Goal: Task Accomplishment & Management: Manage account settings

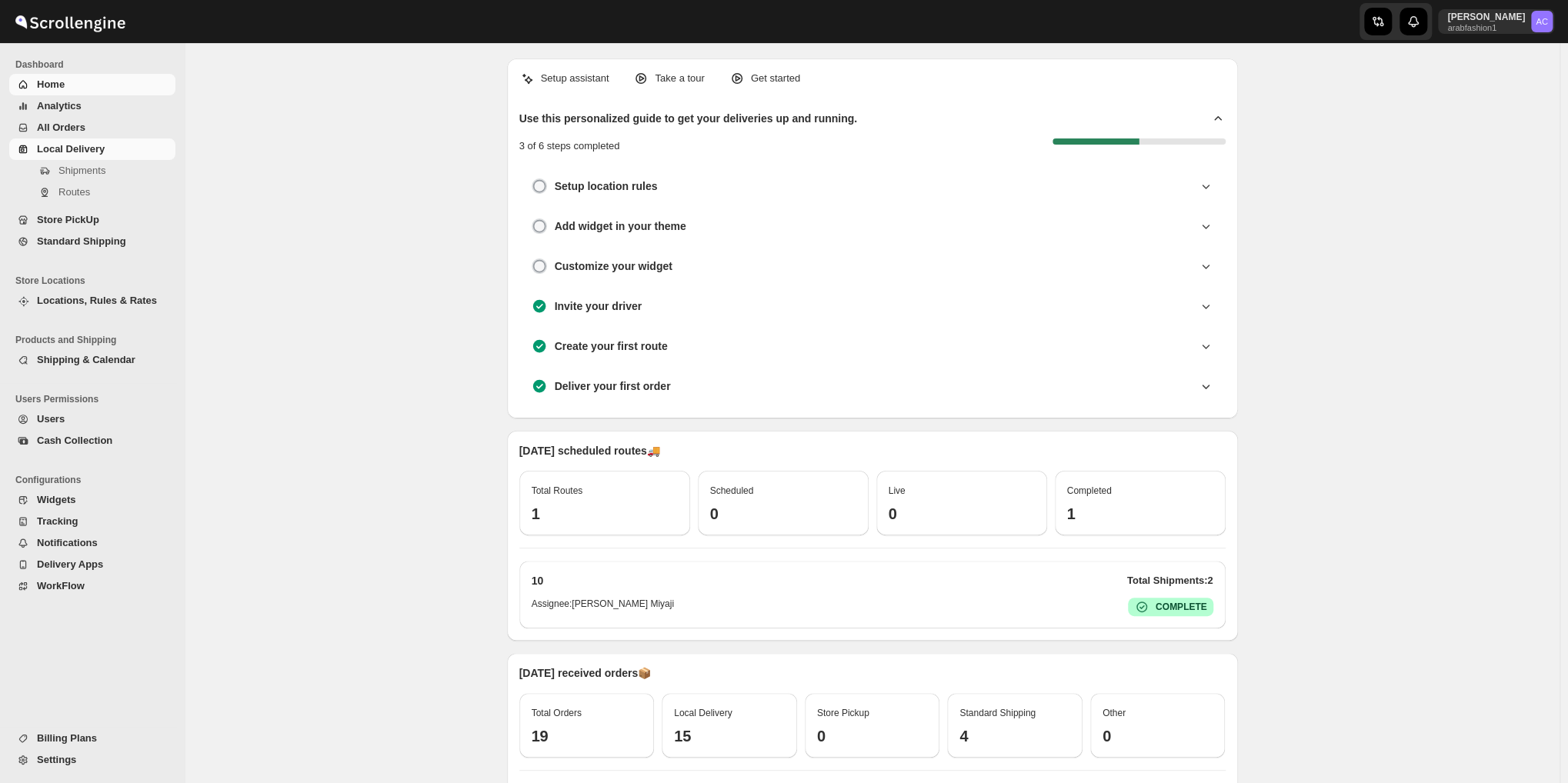
click at [60, 145] on span "Local Delivery" at bounding box center [71, 148] width 67 height 11
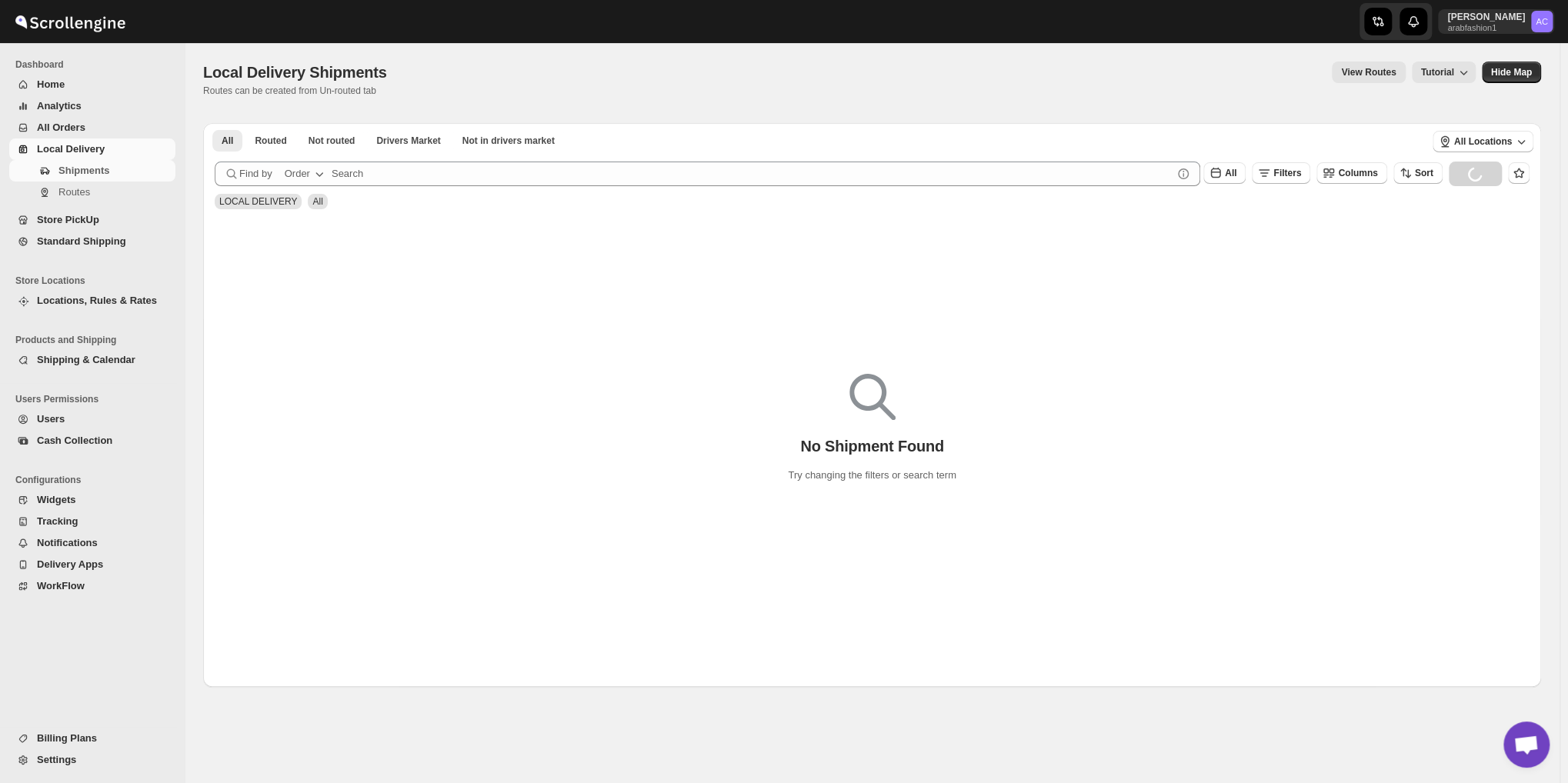
scroll to position [4981, 0]
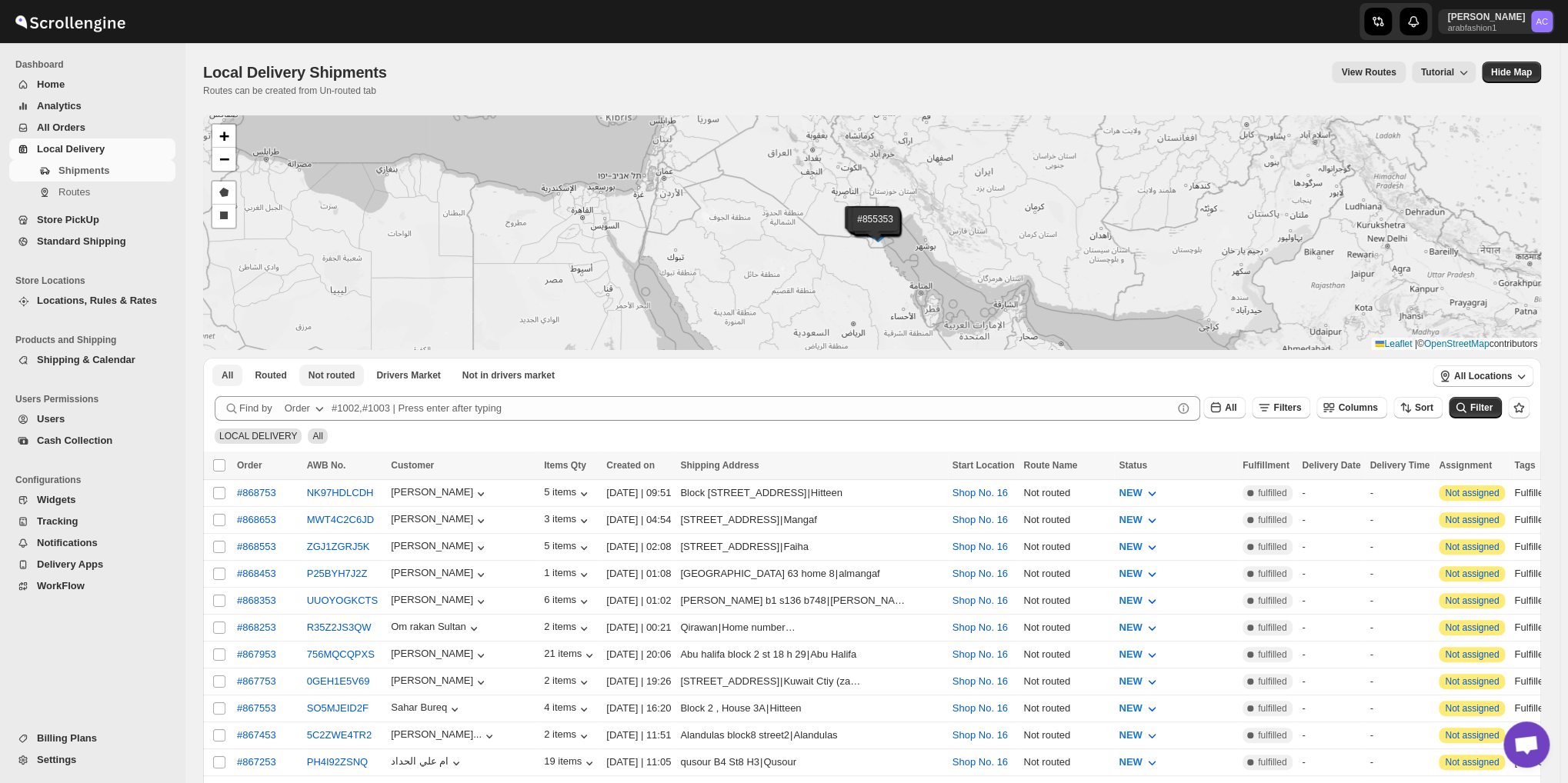
click at [330, 382] on button "Not routed" at bounding box center [332, 375] width 66 height 22
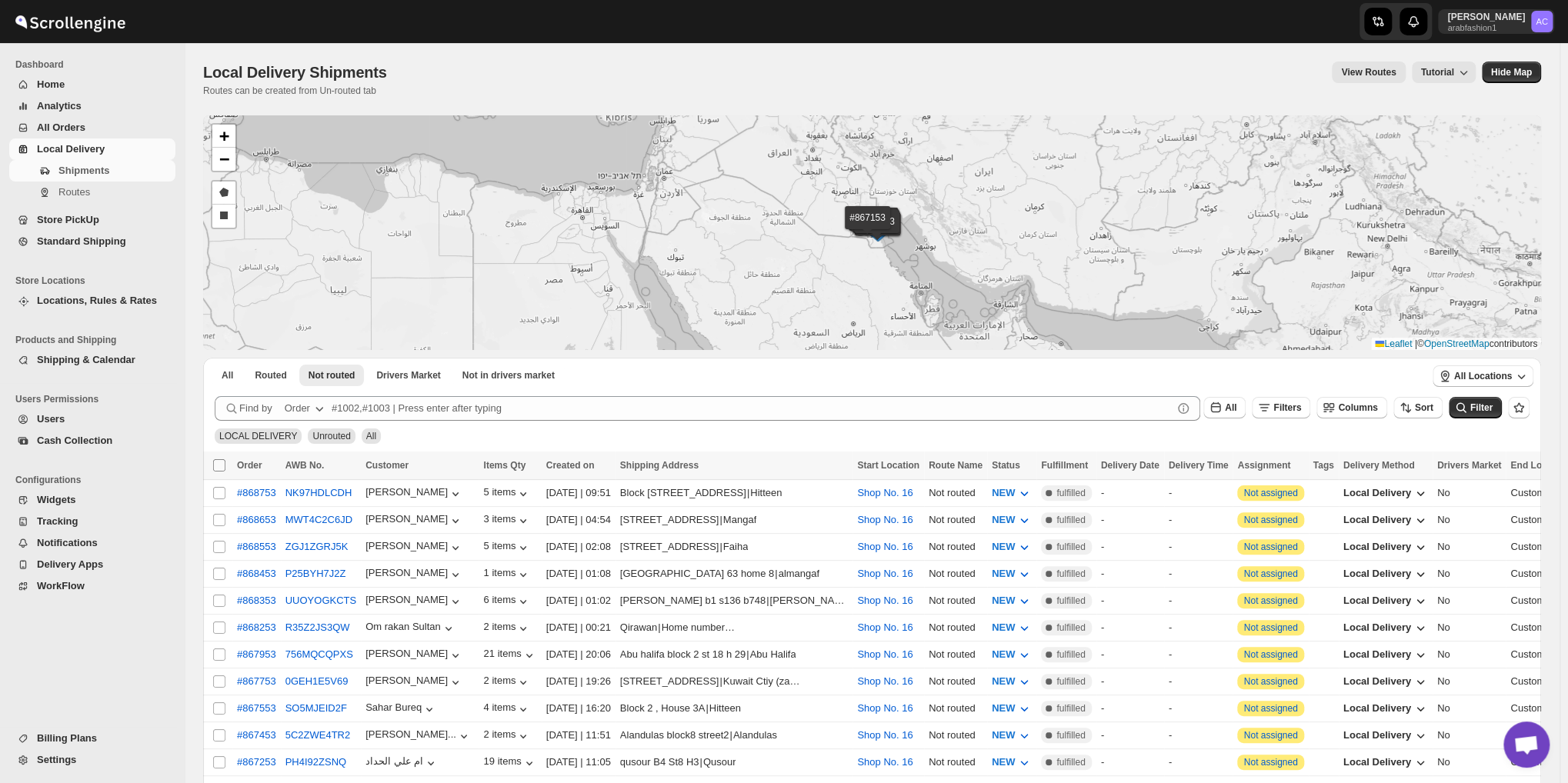
click at [219, 467] on input "Select all shipments" at bounding box center [219, 465] width 12 height 12
checkbox input "true"
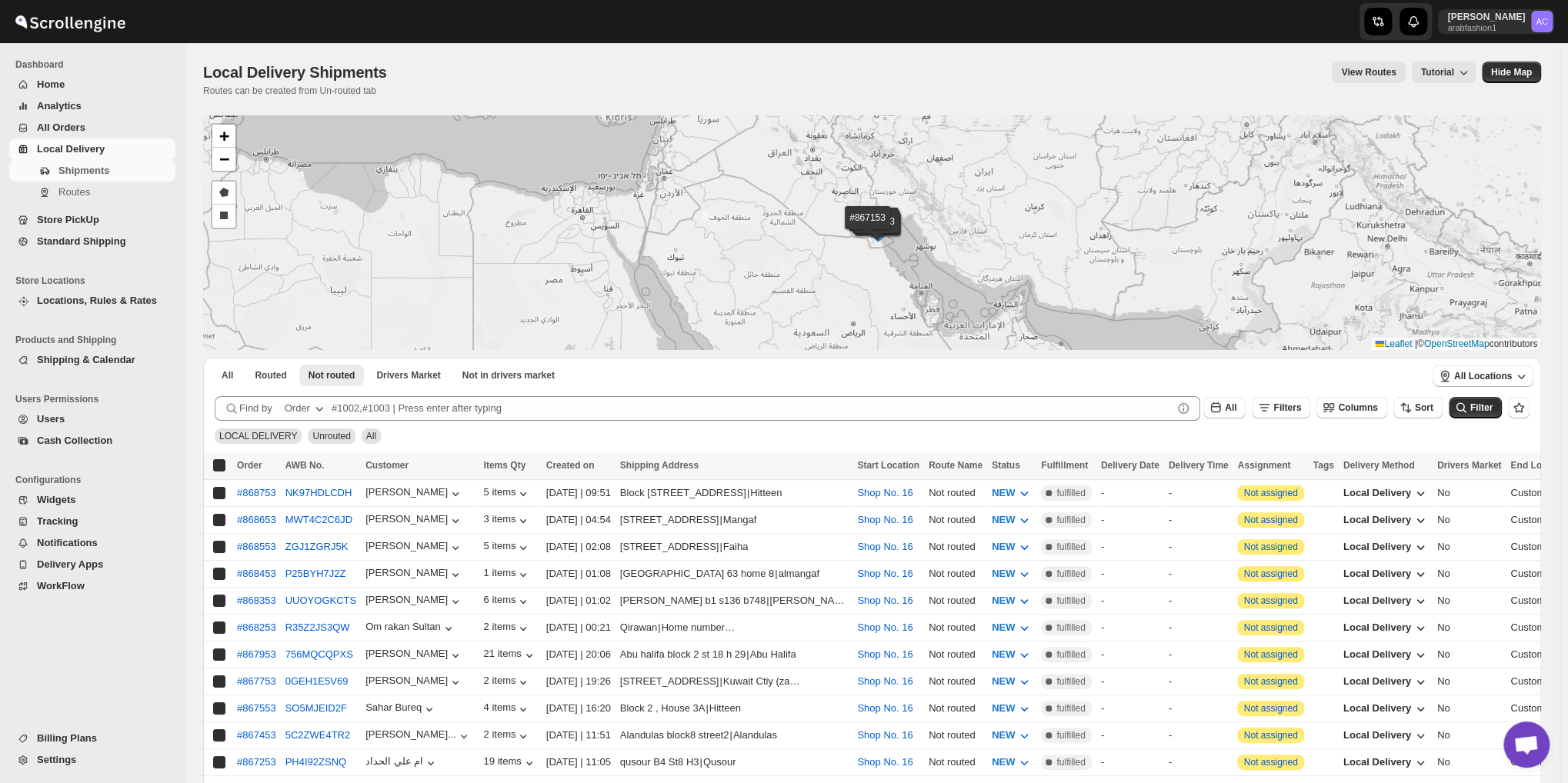
checkbox input "true"
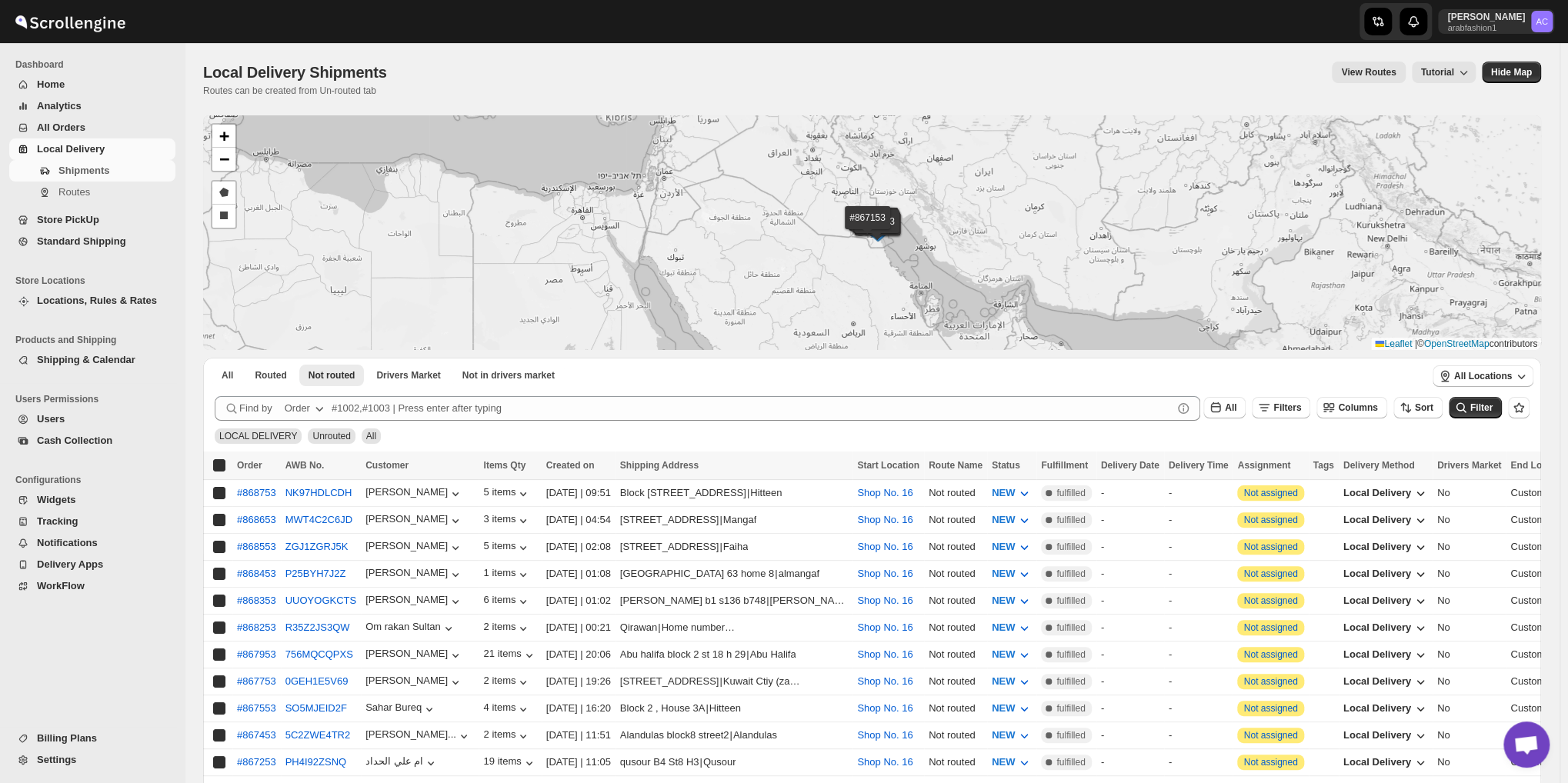
checkbox input "true"
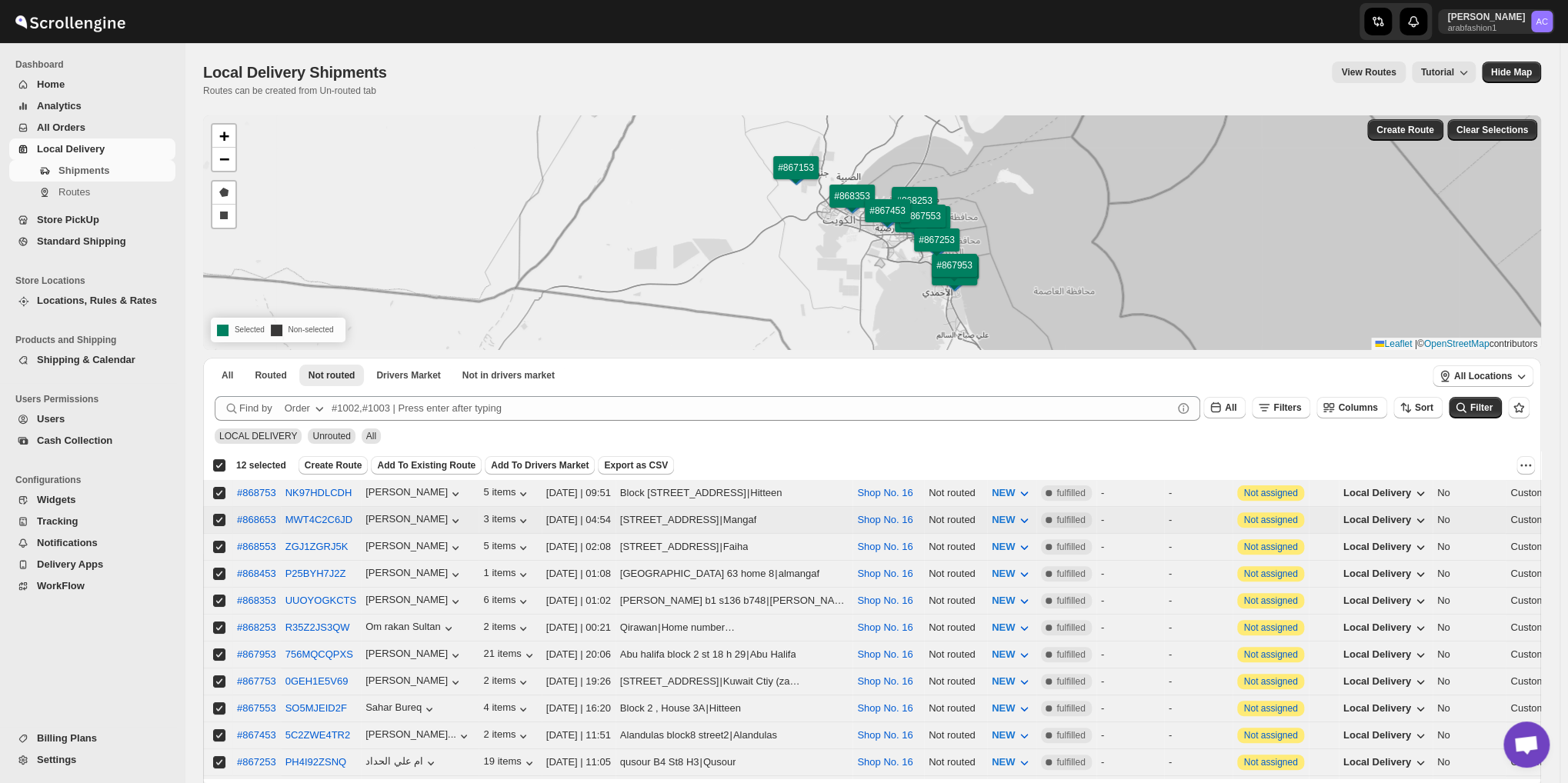
scroll to position [133, 0]
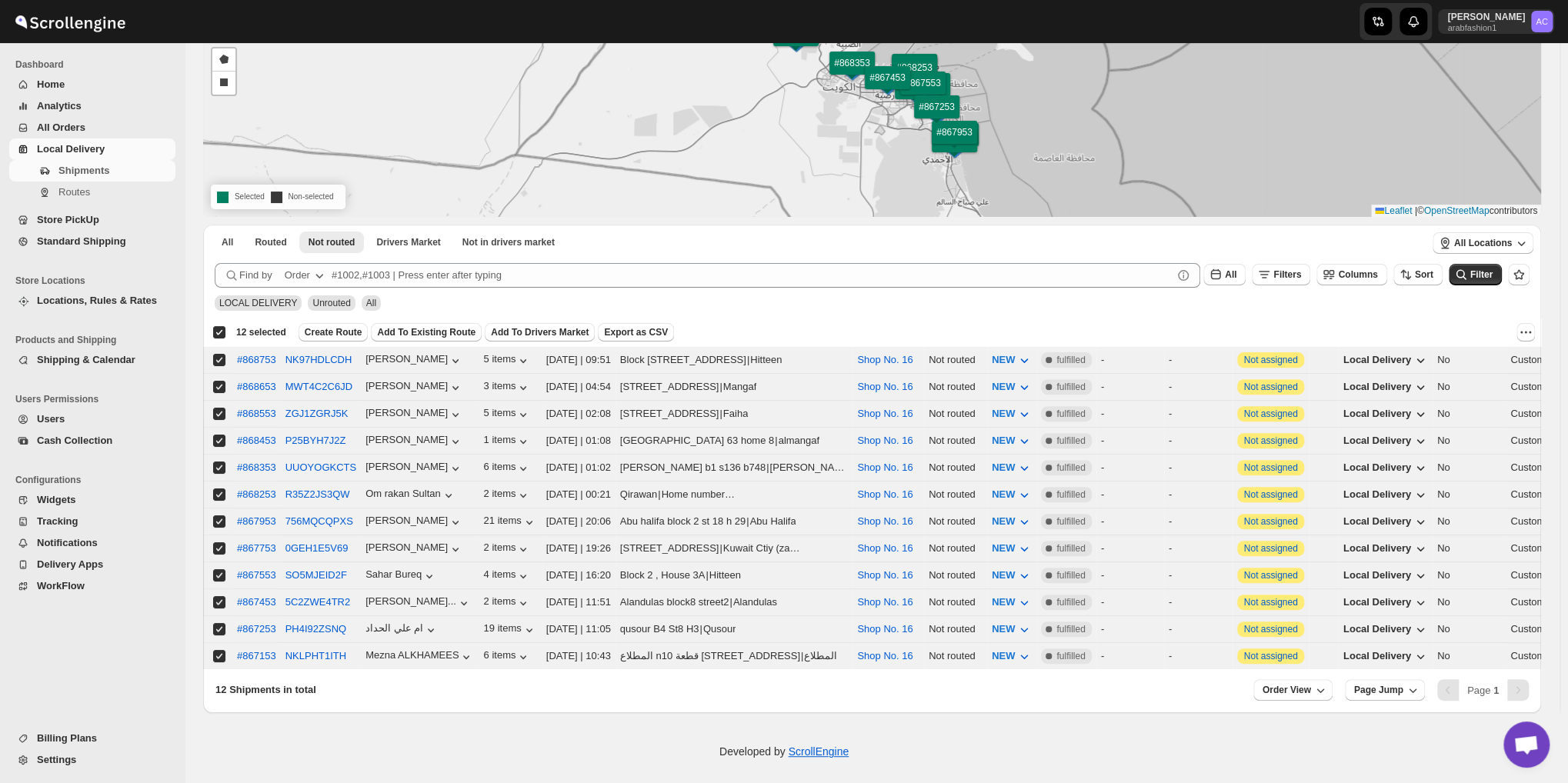
click at [217, 650] on input "Select shipment" at bounding box center [219, 656] width 12 height 12
checkbox input "false"
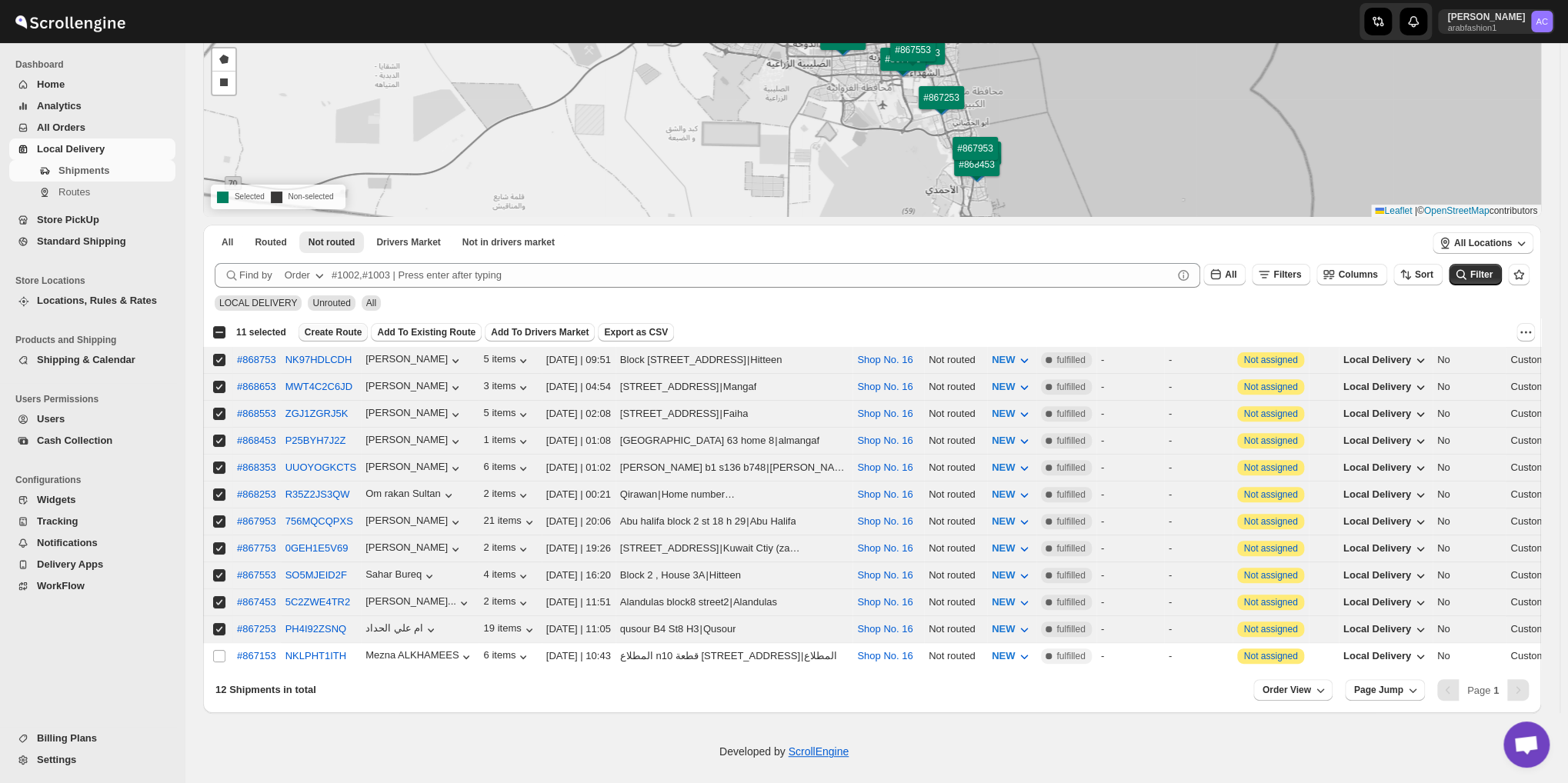
click at [323, 325] on button "Create Route" at bounding box center [333, 331] width 70 height 18
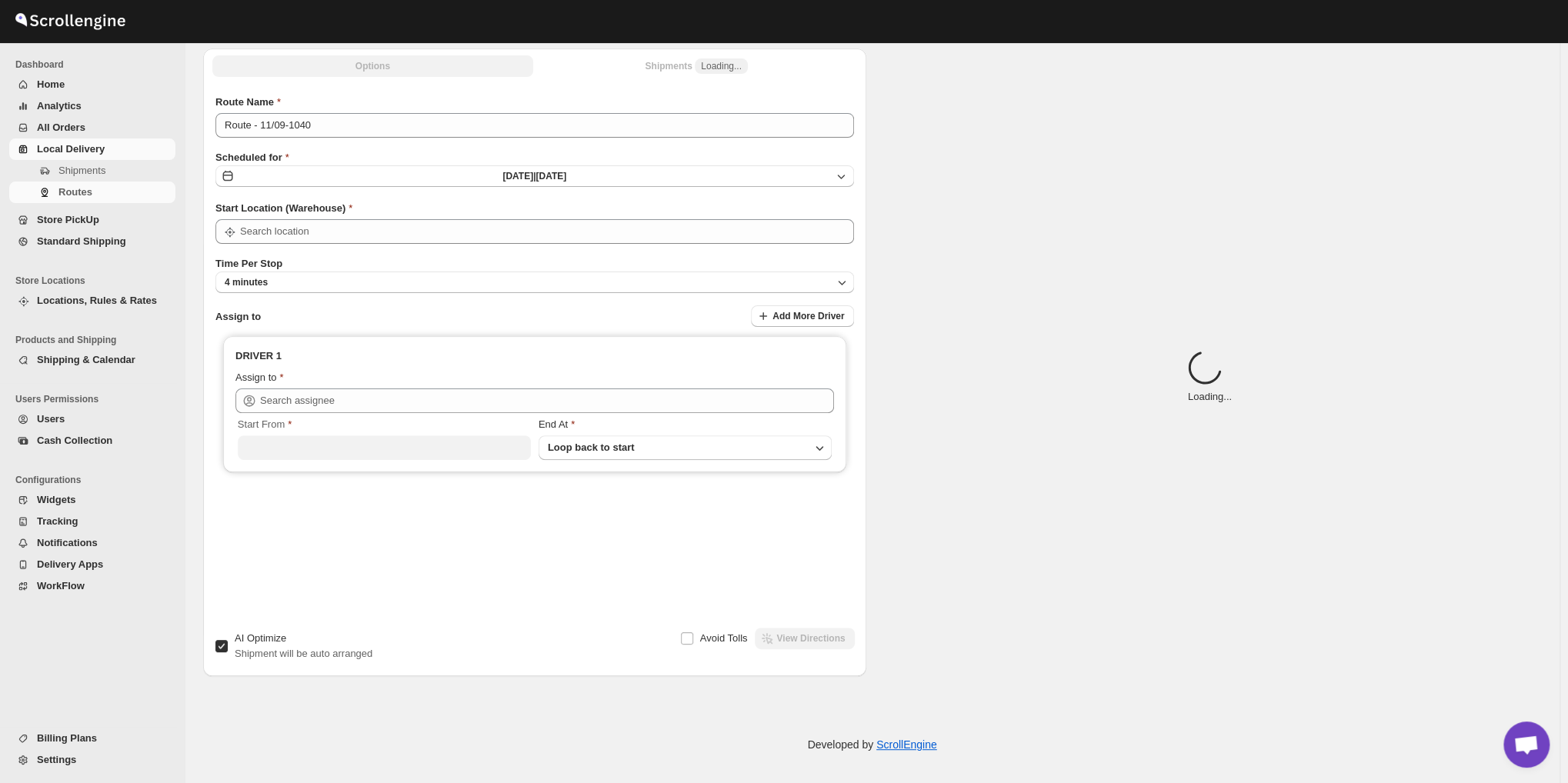
type input "Shop No. 16"
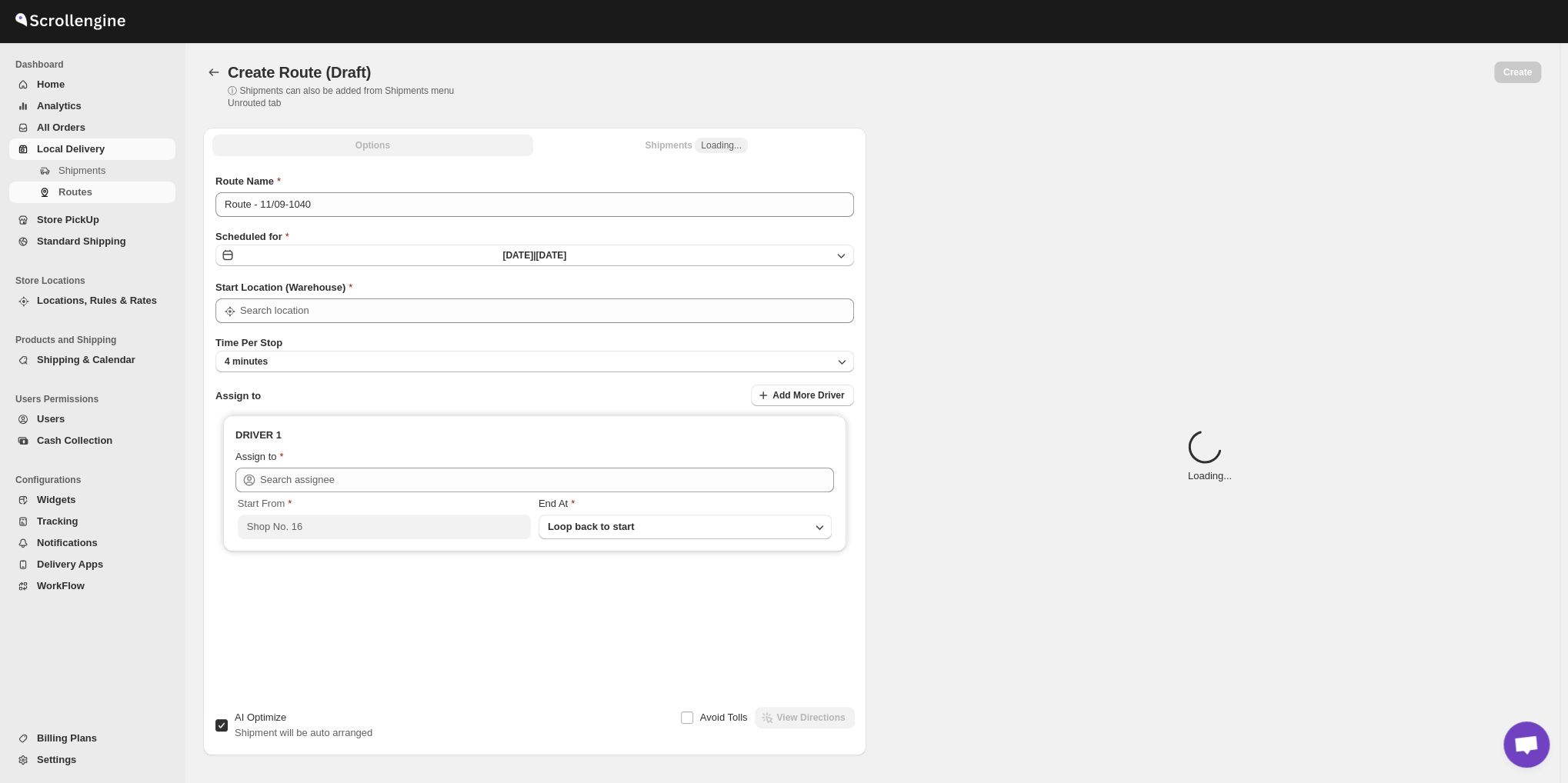
type input "Shop No. 16"
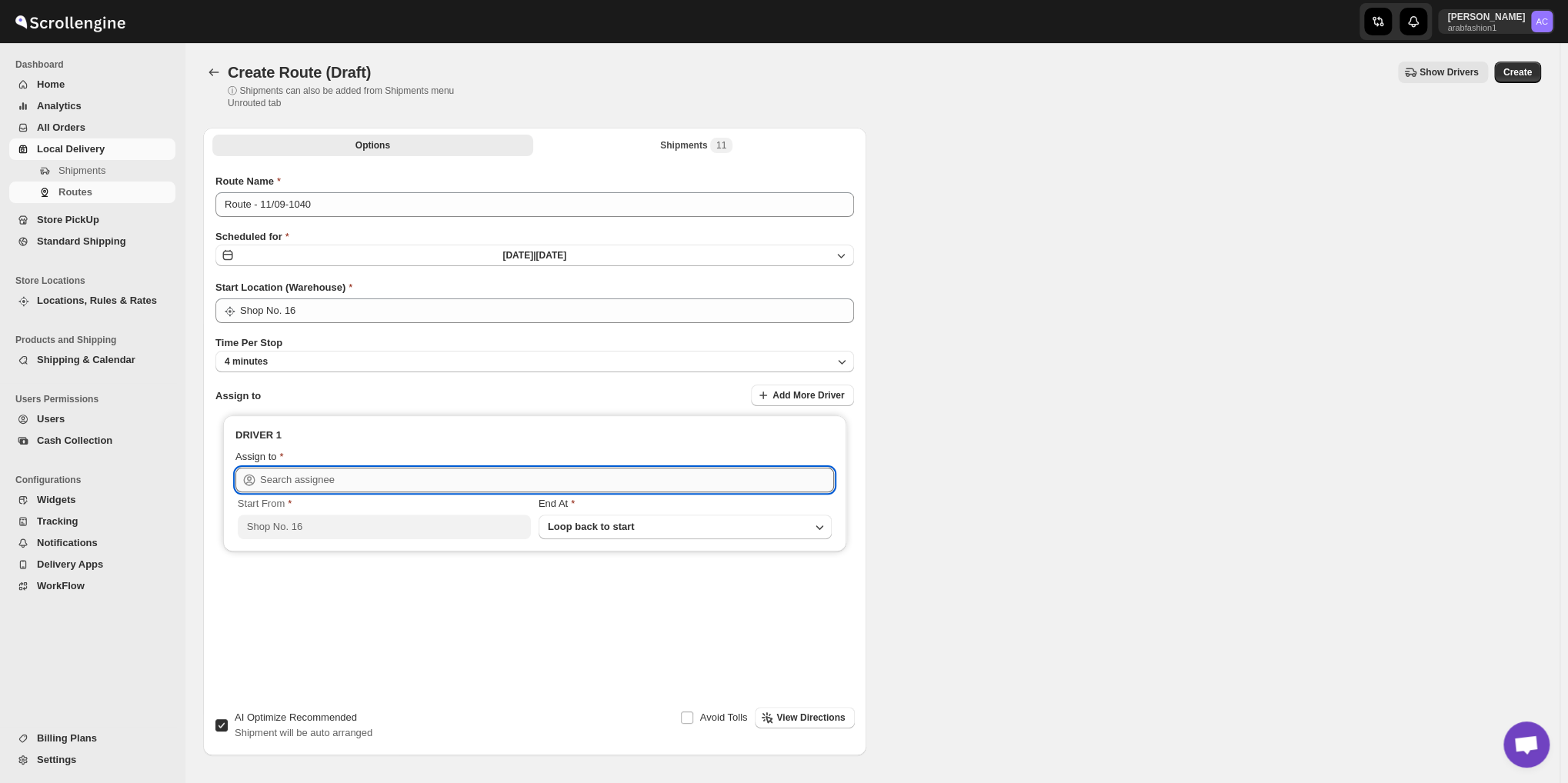
click at [378, 472] on input "text" at bounding box center [546, 479] width 574 height 24
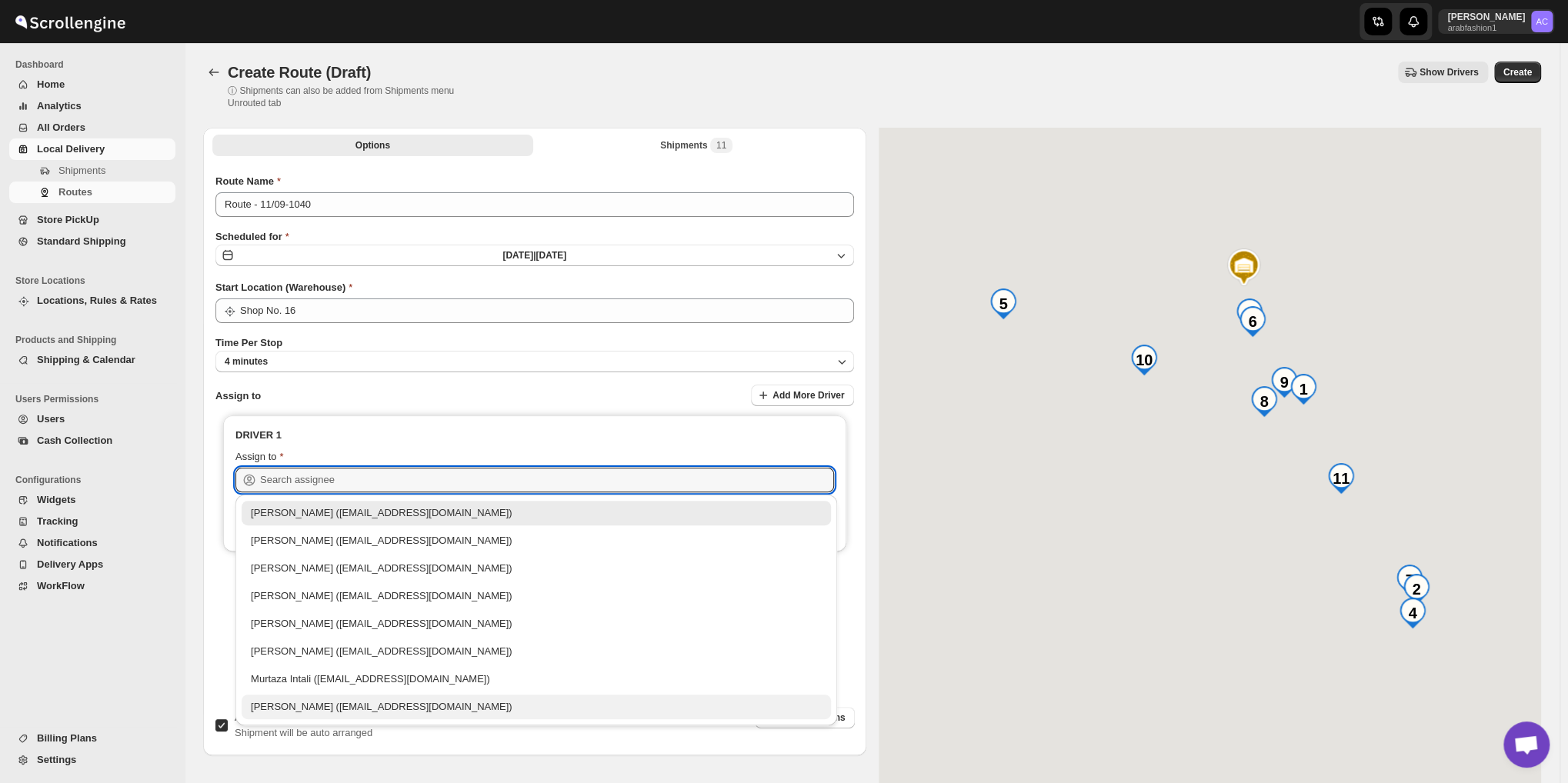
click at [412, 699] on div "[PERSON_NAME] ([EMAIL_ADDRESS][DOMAIN_NAME])" at bounding box center [537, 707] width 571 height 16
type input "[PERSON_NAME] ([EMAIL_ADDRESS][DOMAIN_NAME])"
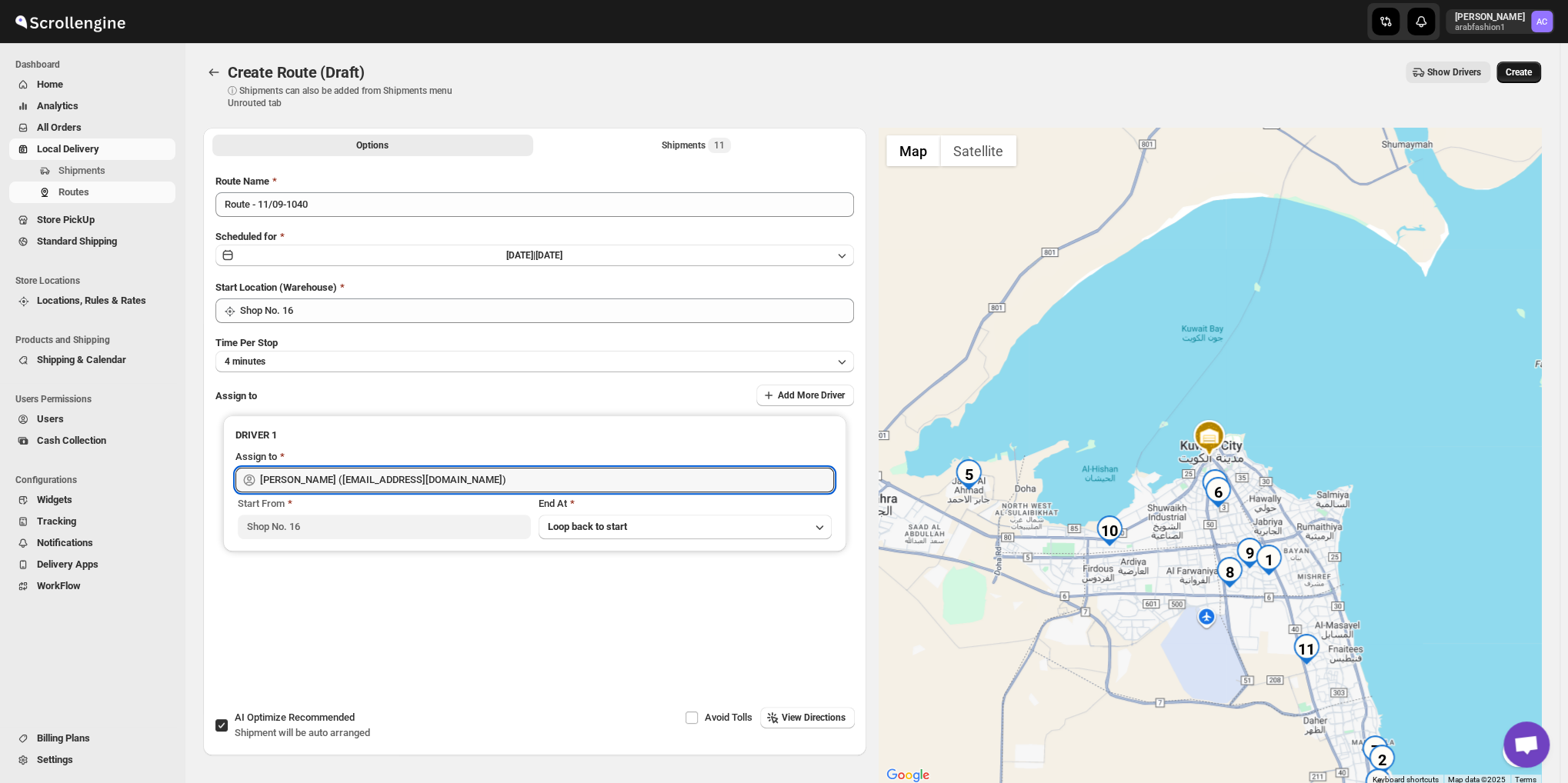
click at [1521, 67] on span "Create" at bounding box center [1519, 72] width 26 height 12
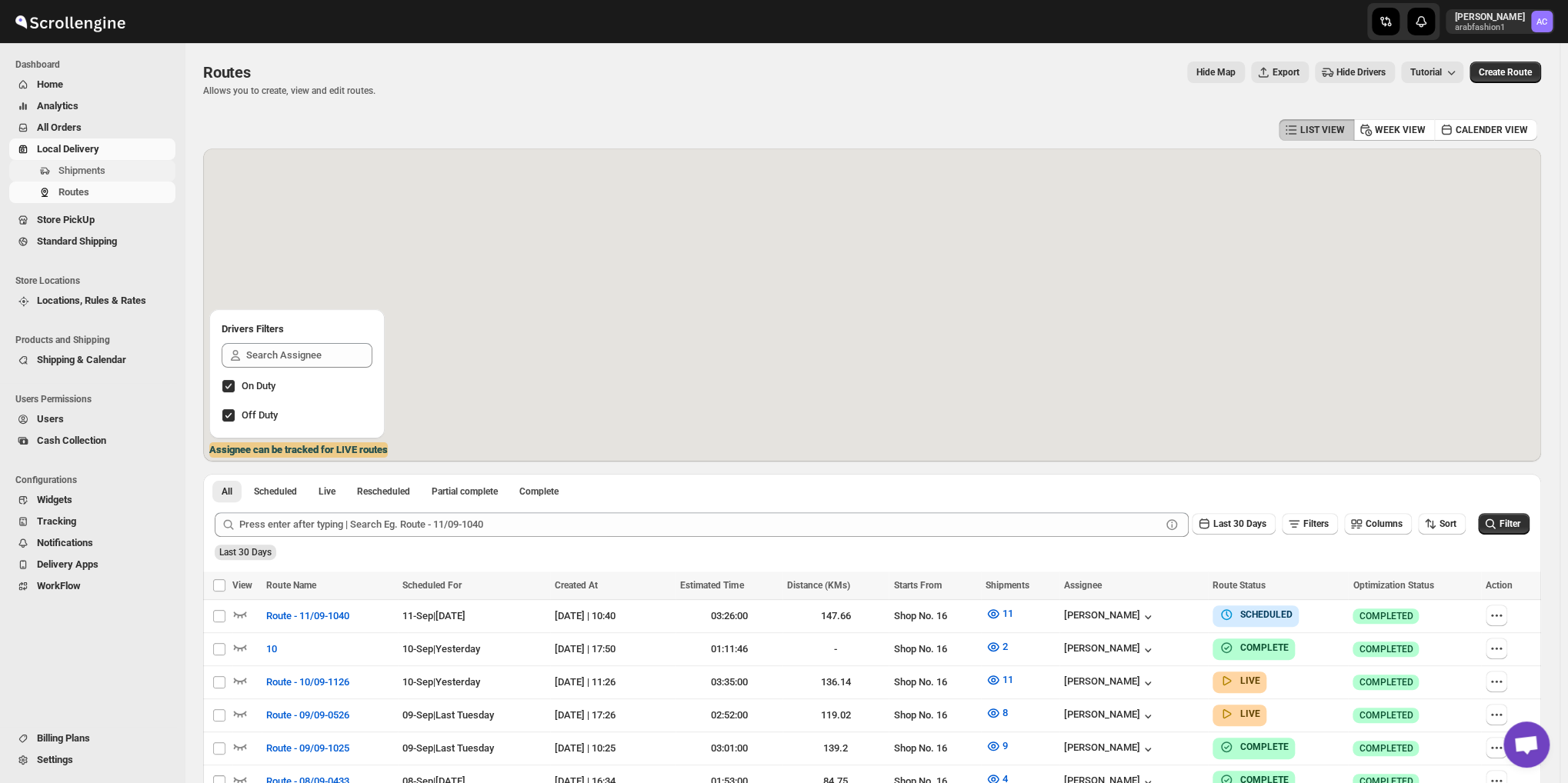
click at [72, 173] on span "Shipments" at bounding box center [82, 170] width 47 height 11
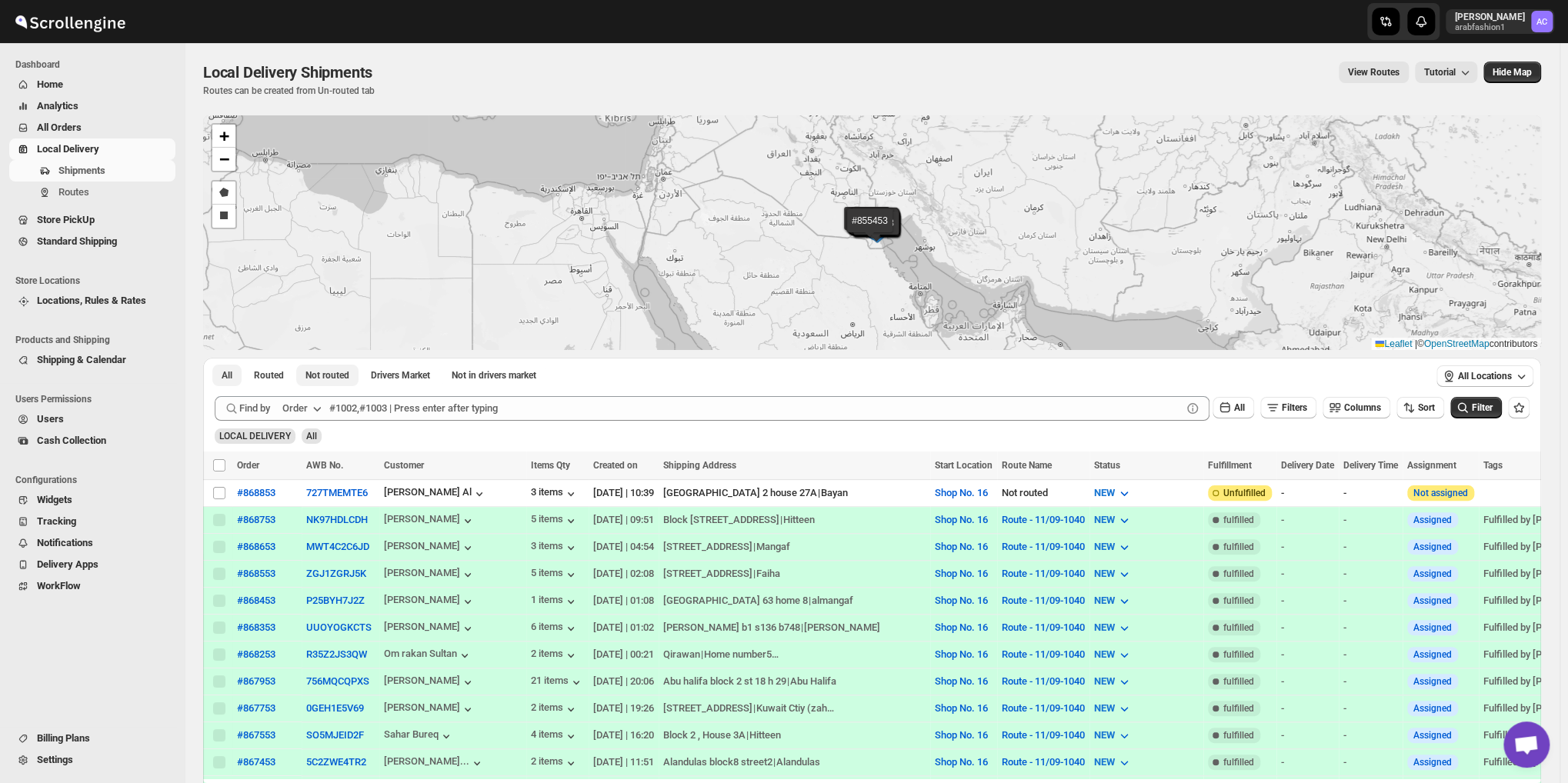
click at [346, 374] on span "Not routed" at bounding box center [327, 375] width 44 height 12
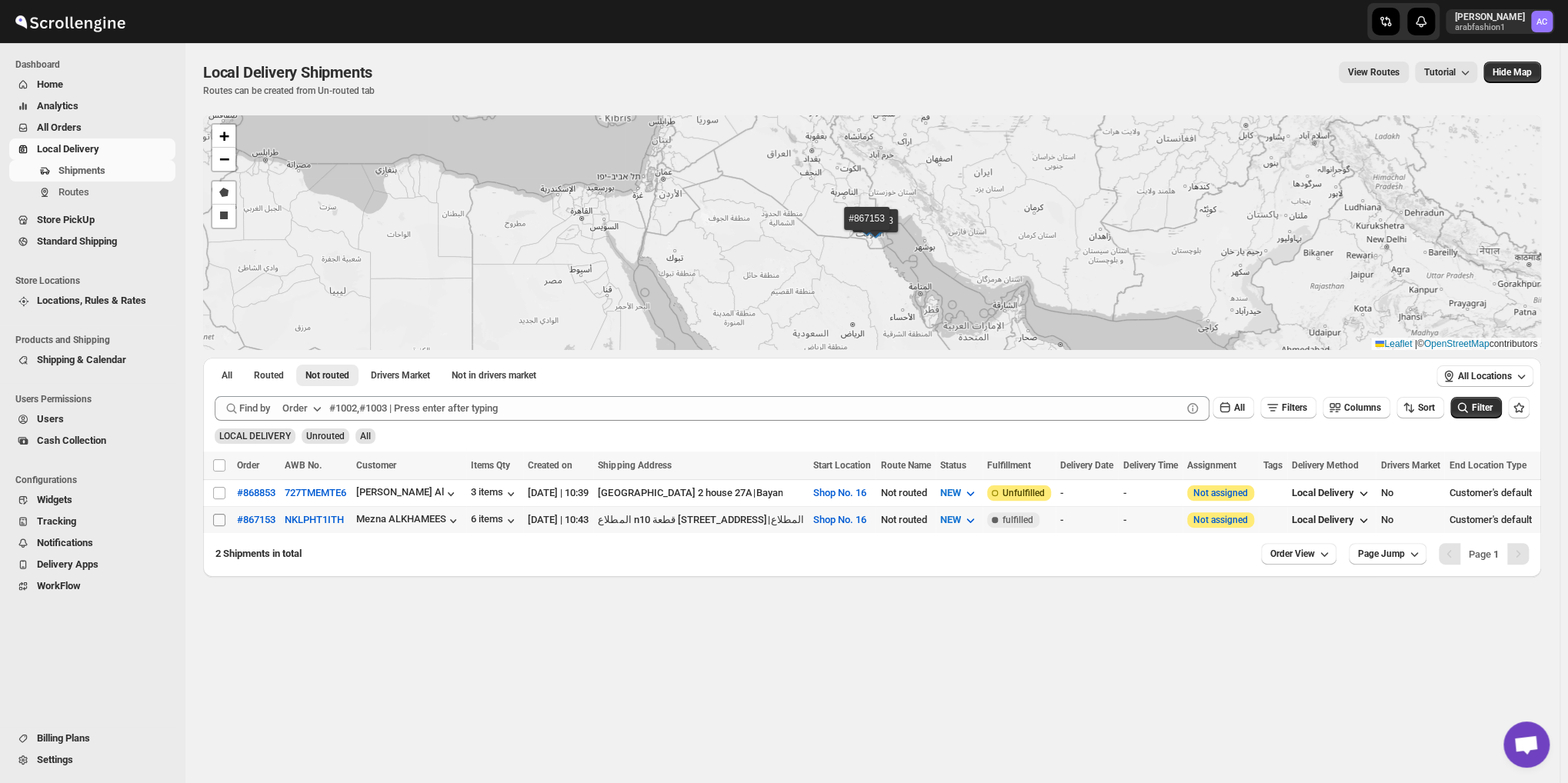
click at [224, 515] on input "Select shipment" at bounding box center [219, 520] width 12 height 12
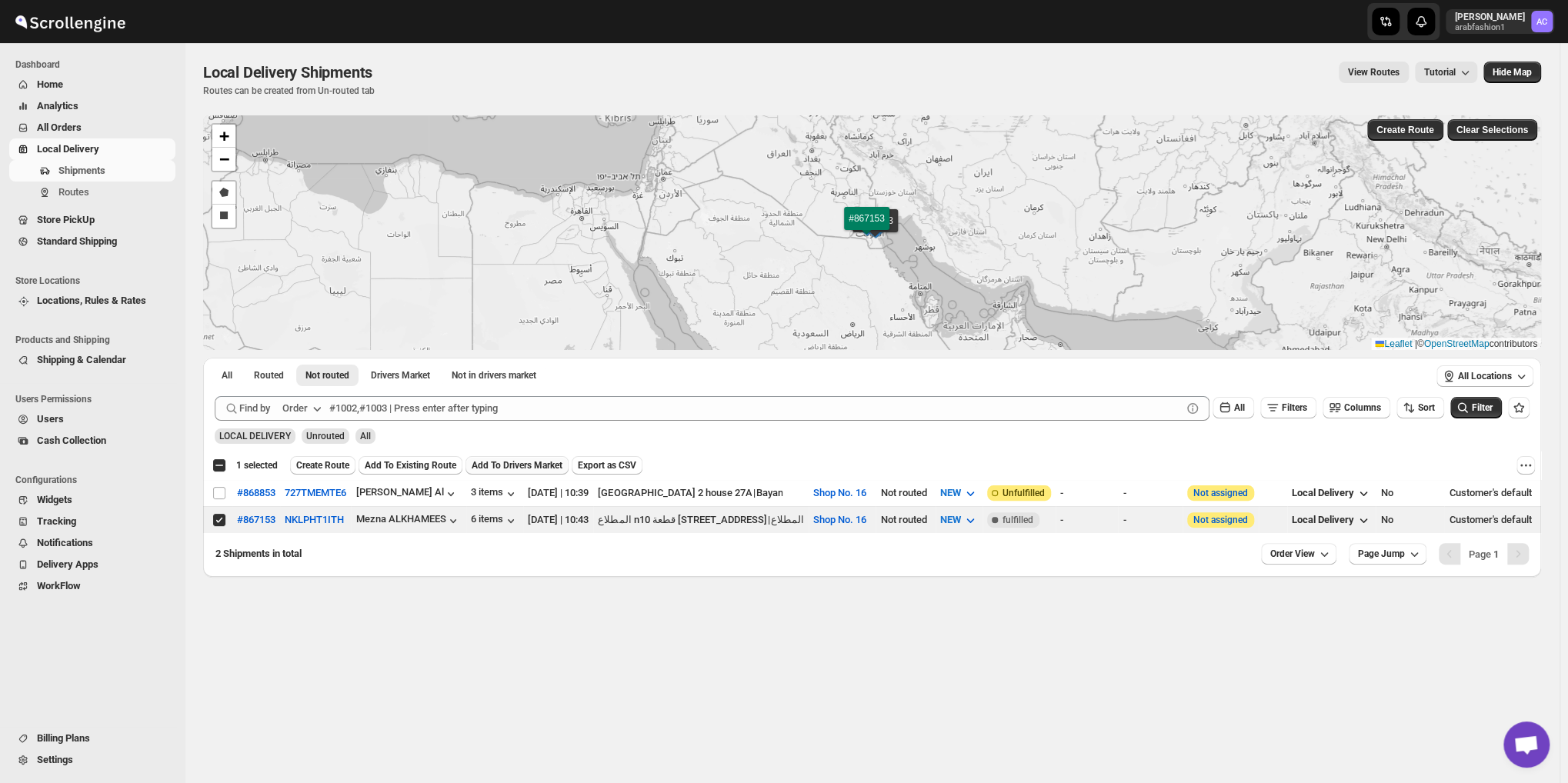
click at [523, 465] on span "Add To Drivers Market" at bounding box center [517, 465] width 91 height 12
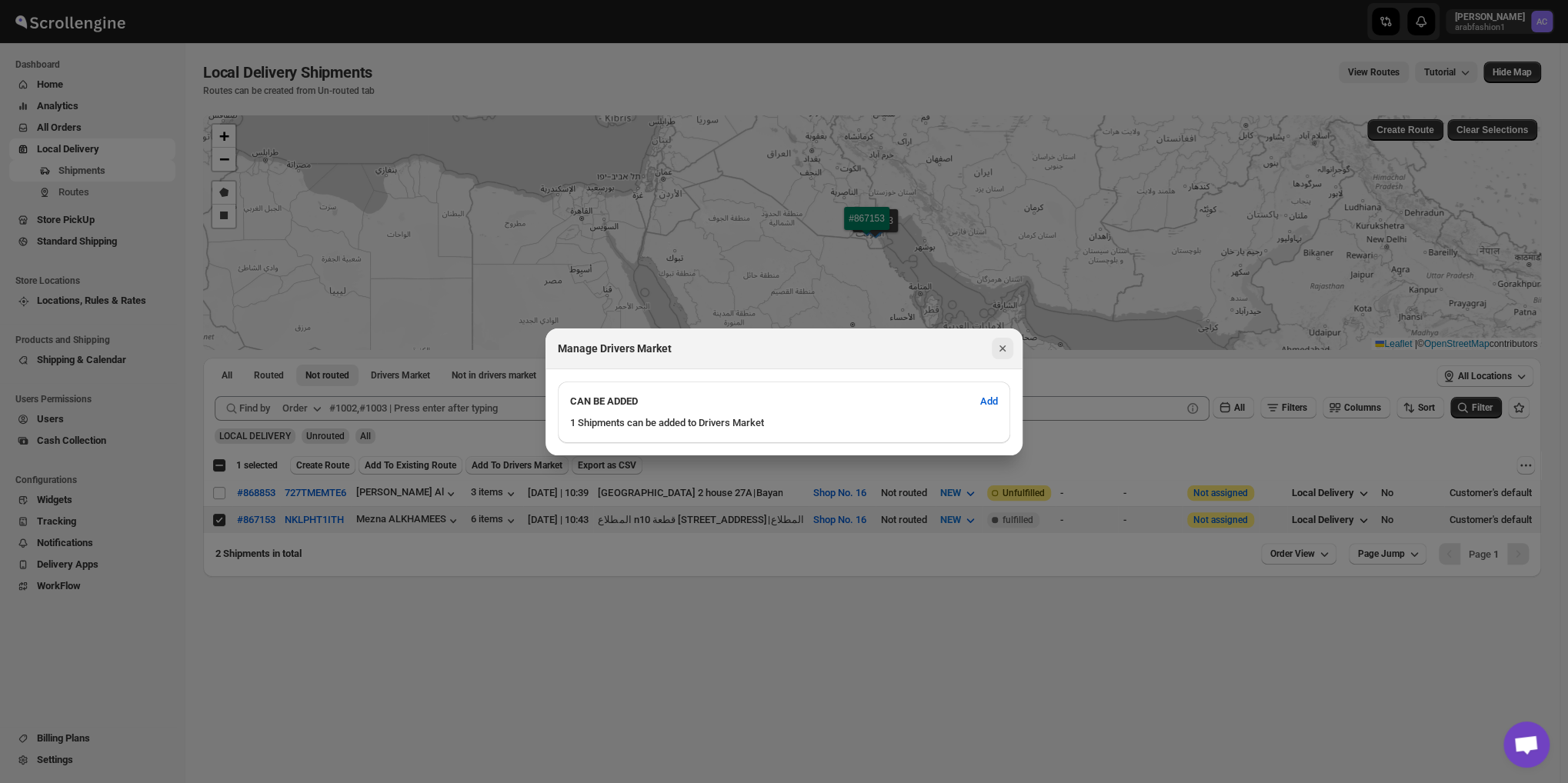
click at [1001, 348] on icon "Close" at bounding box center [1002, 348] width 6 height 6
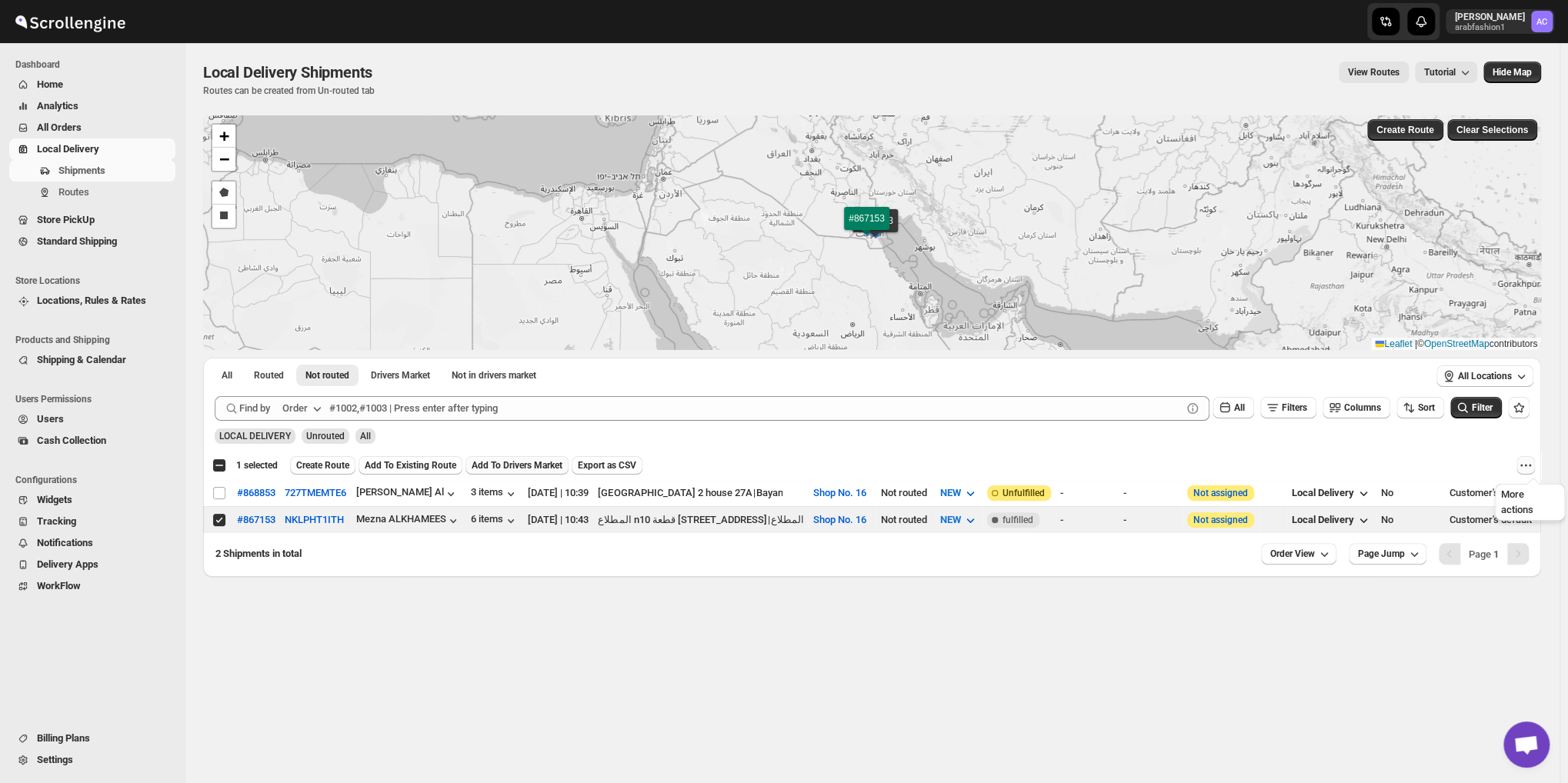
click at [1533, 459] on icon "More actions" at bounding box center [1526, 465] width 16 height 16
click at [1462, 527] on span "MOVE TO STANDARD SHIPPING" at bounding box center [1461, 521] width 143 height 11
checkbox input "false"
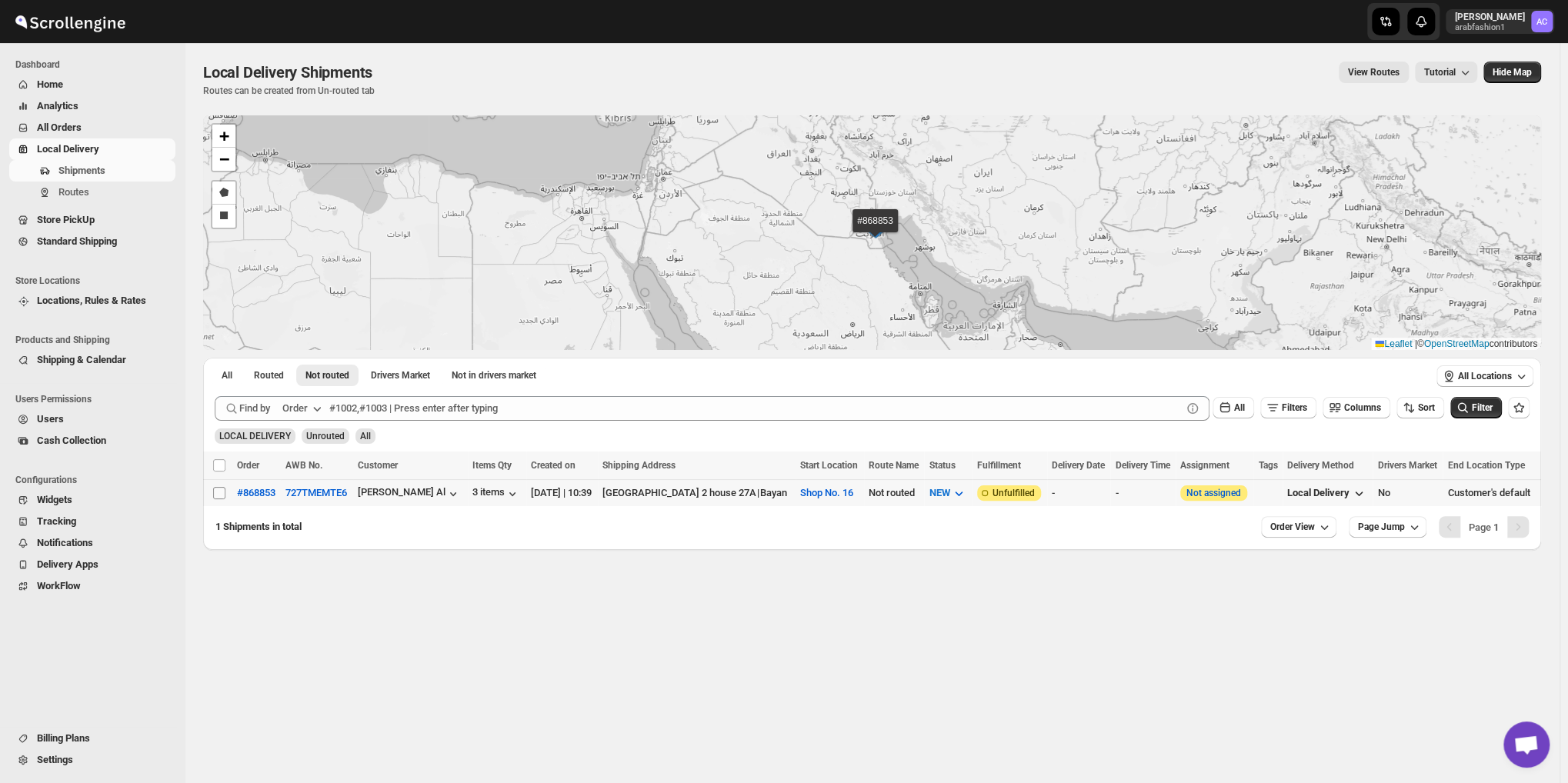
click at [215, 495] on input "Select shipment" at bounding box center [219, 493] width 12 height 12
checkbox input "true"
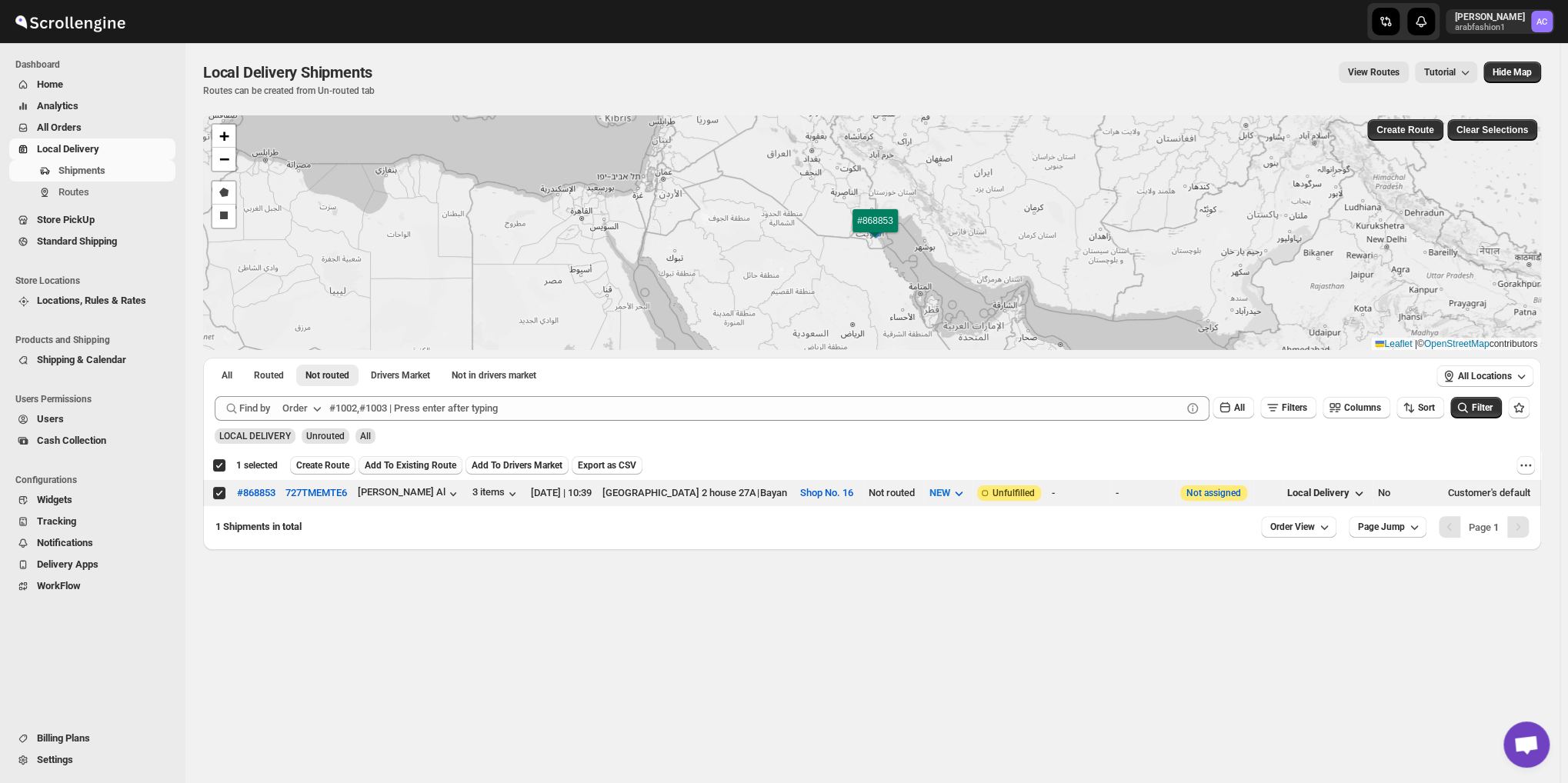
click at [415, 467] on span "Add To Existing Route" at bounding box center [410, 465] width 92 height 12
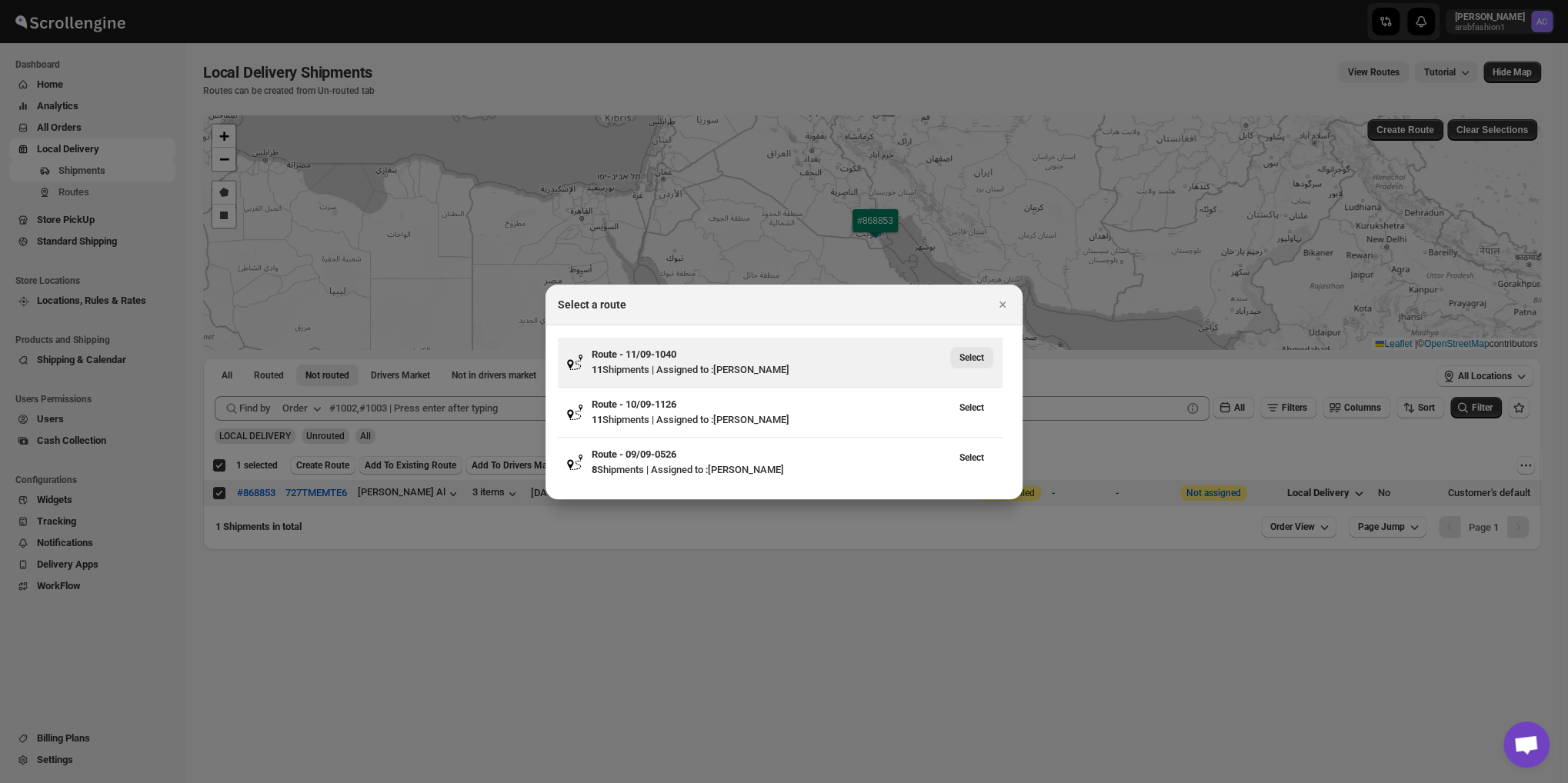
click at [985, 357] on button "Select" at bounding box center [972, 357] width 43 height 22
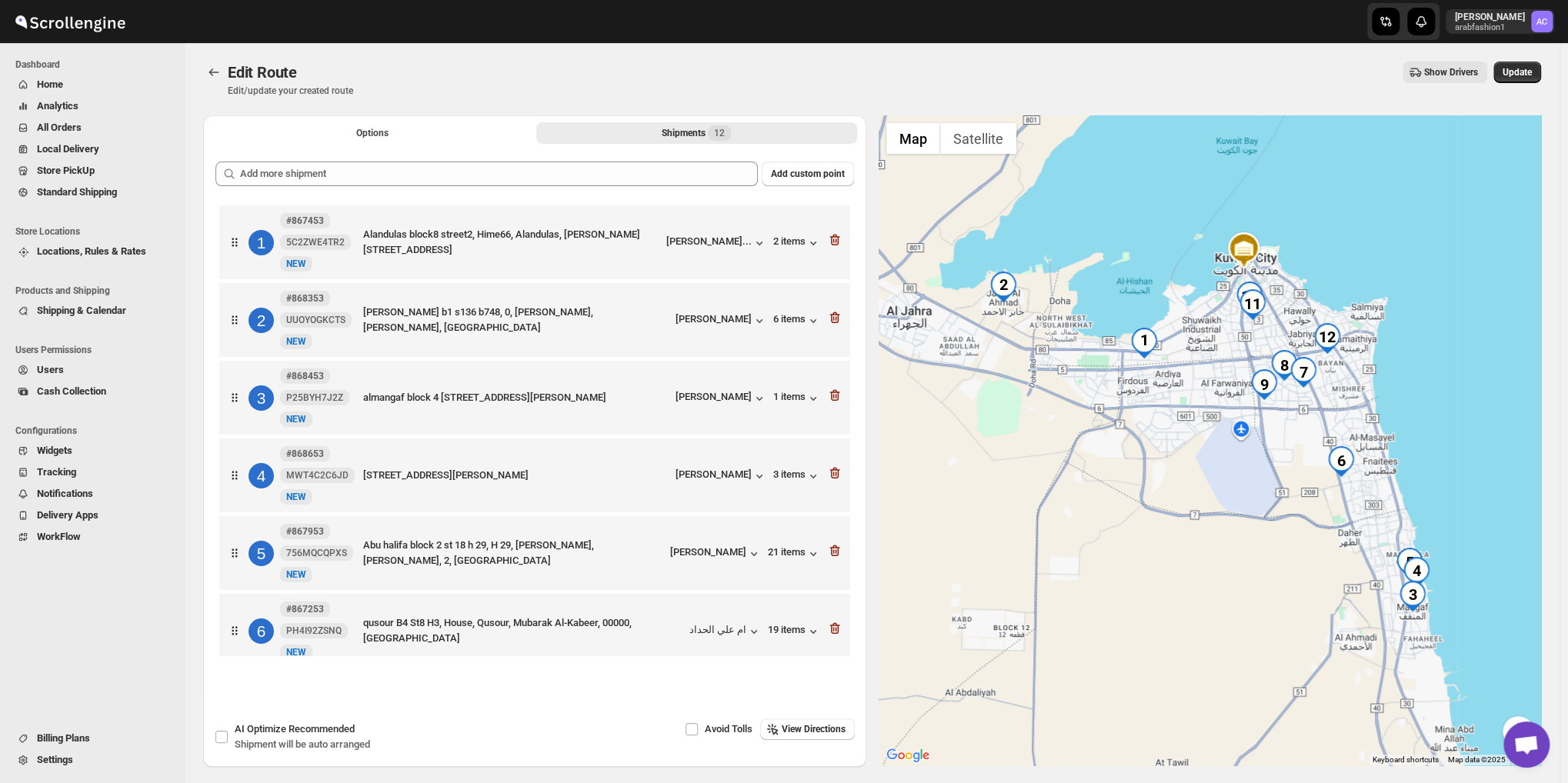
click at [1147, 343] on img "1" at bounding box center [1144, 343] width 31 height 31
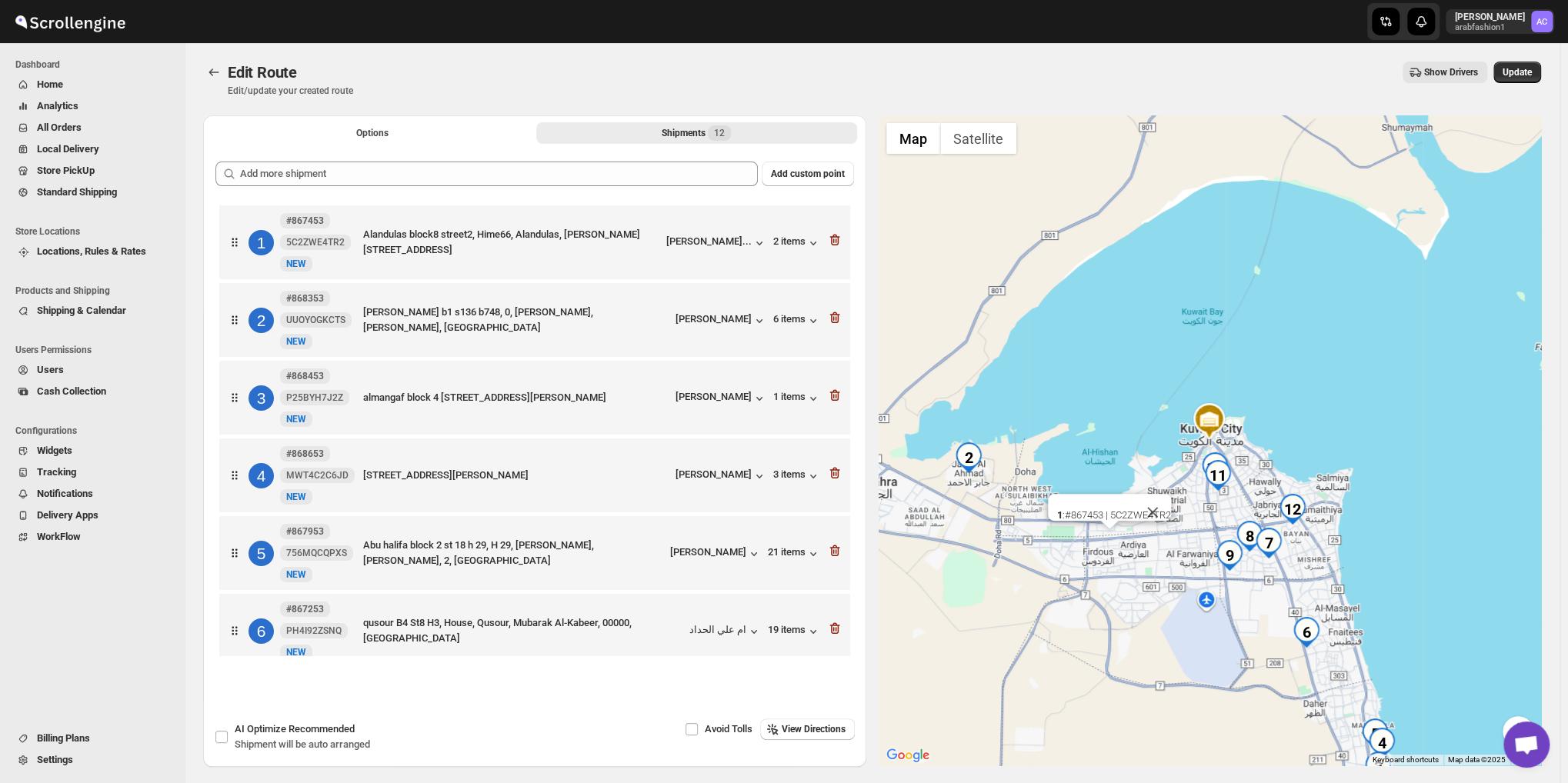
click at [974, 461] on img "2" at bounding box center [968, 458] width 31 height 31
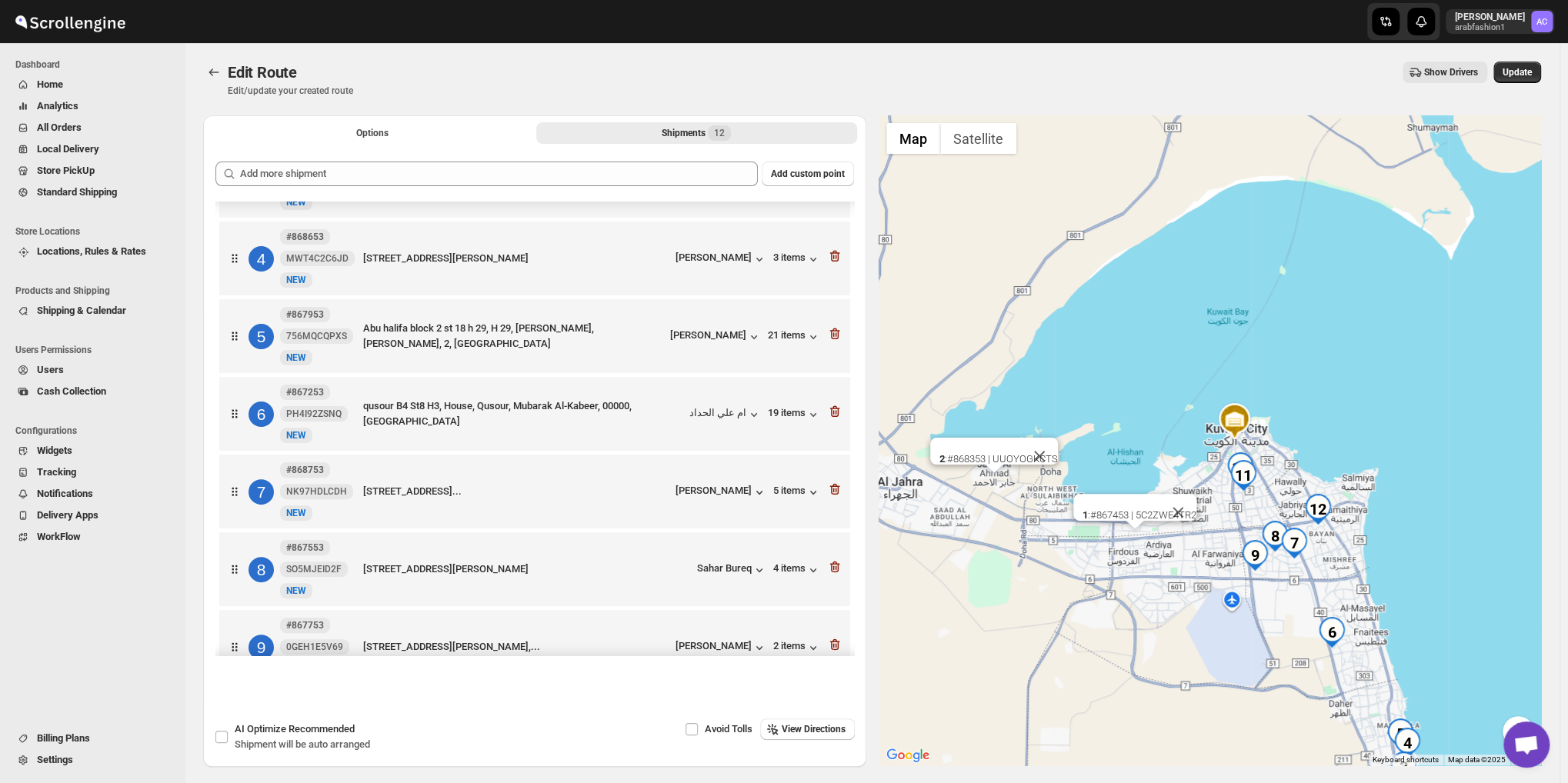
scroll to position [516, 0]
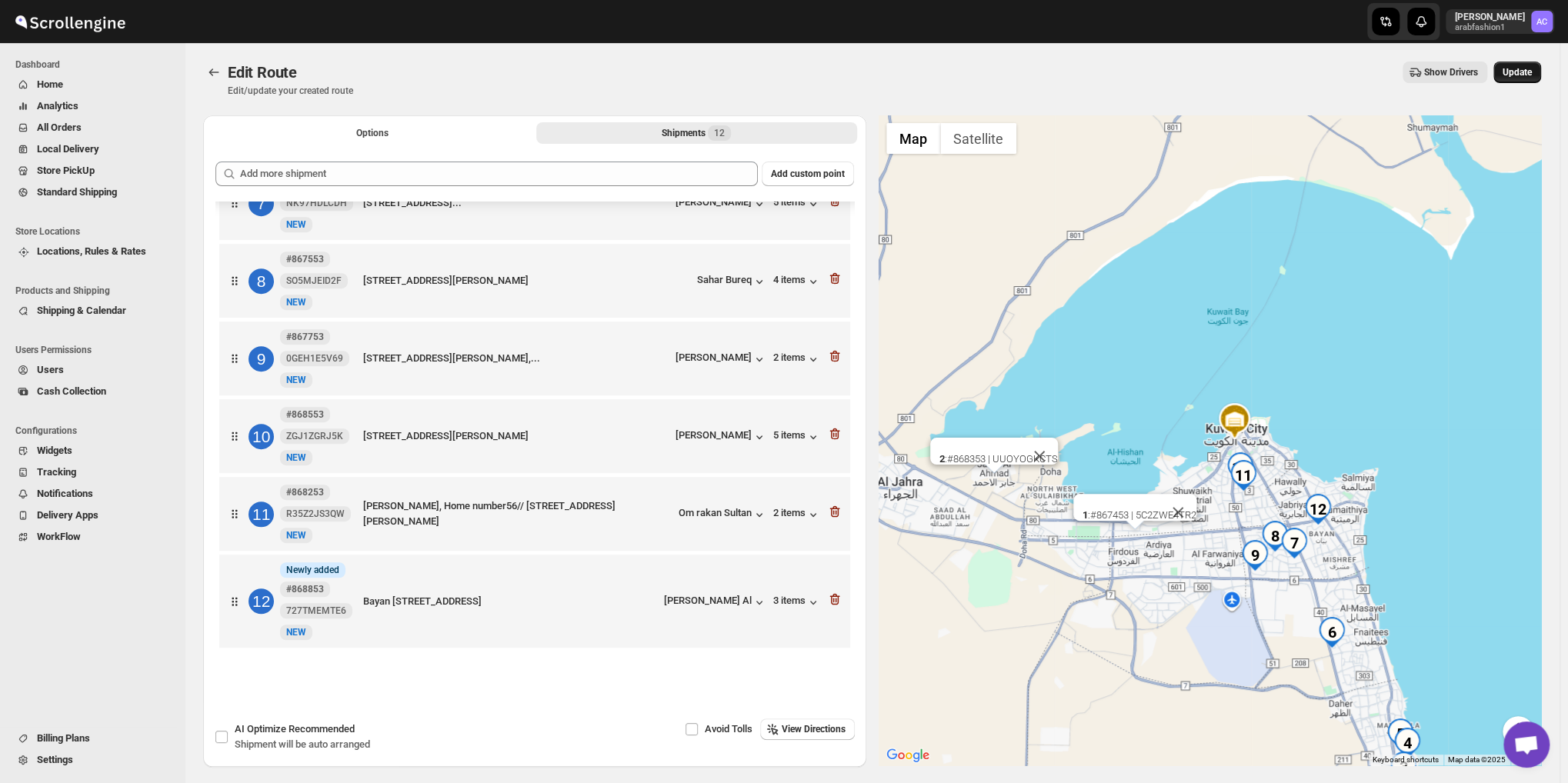
click at [1514, 75] on span "Update" at bounding box center [1517, 72] width 29 height 12
